Goal: Task Accomplishment & Management: Use online tool/utility

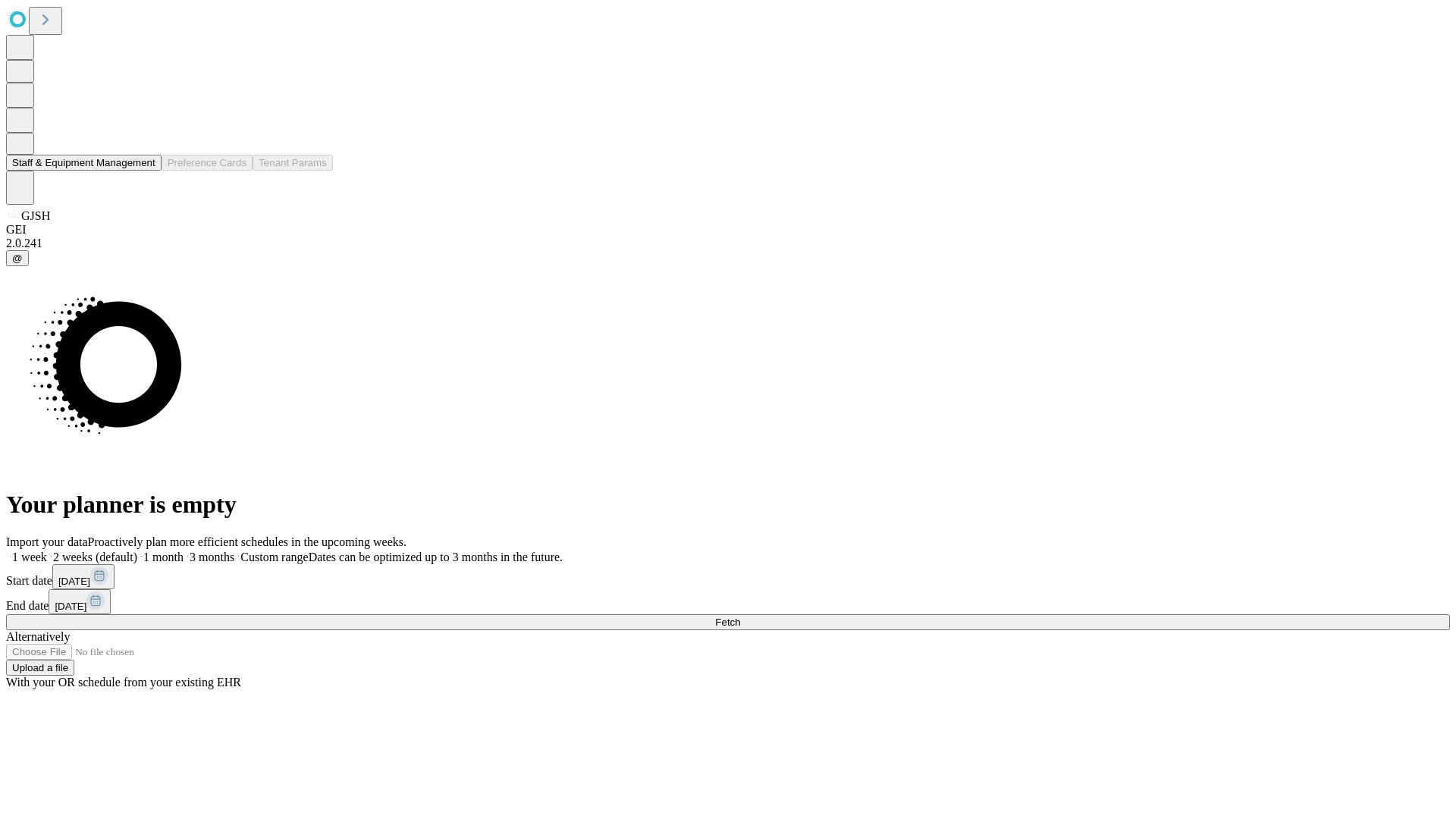
click at [142, 171] on button "Staff & Equipment Management" at bounding box center [84, 163] width 156 height 16
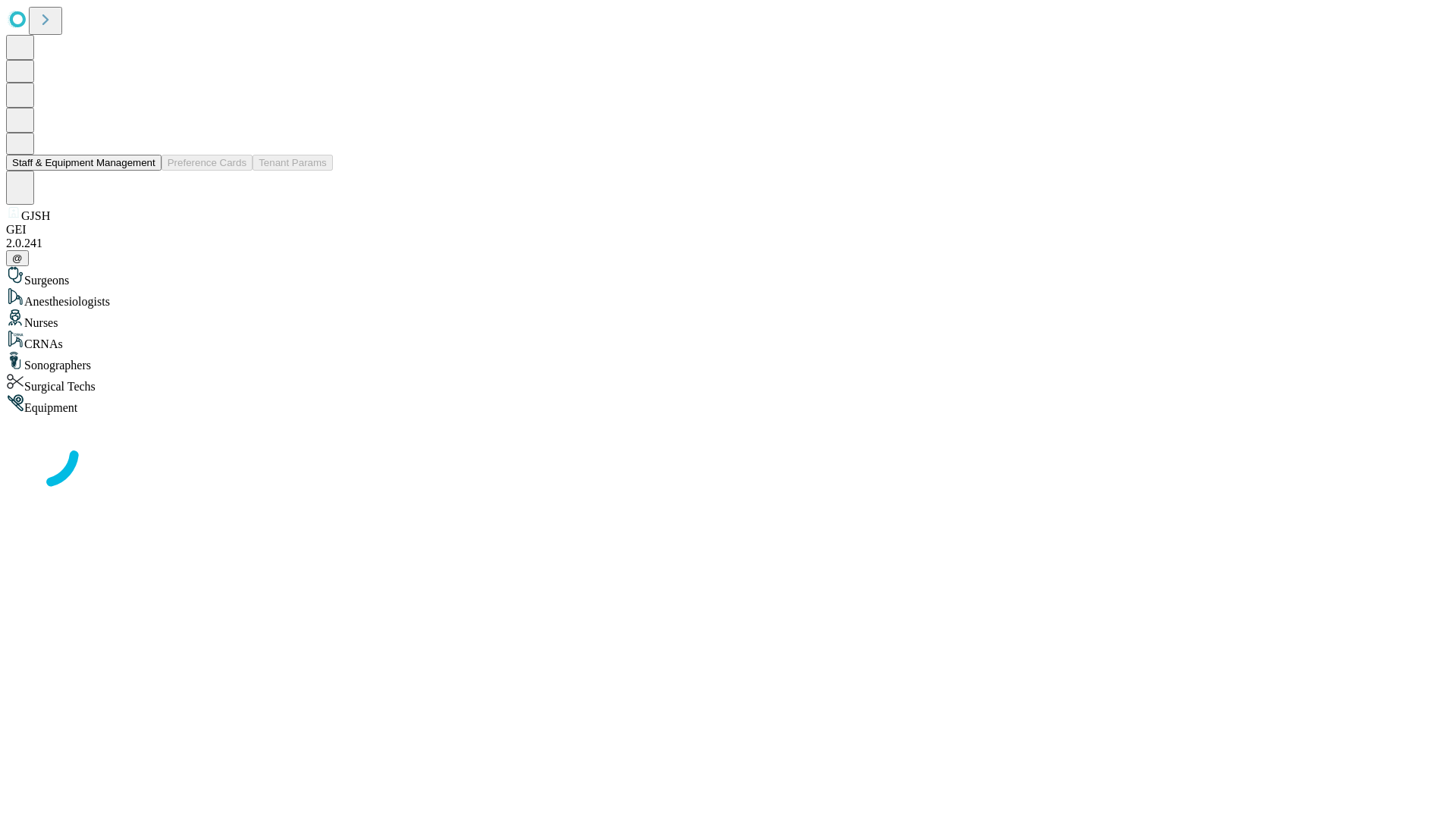
click at [145, 171] on button "Staff & Equipment Management" at bounding box center [84, 163] width 156 height 16
